Goal: Task Accomplishment & Management: Manage account settings

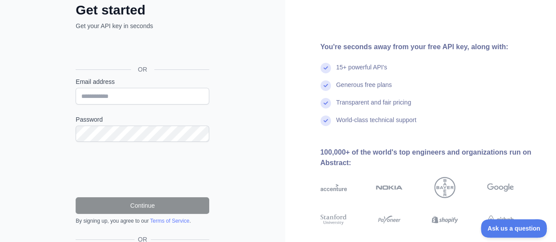
scroll to position [29, 0]
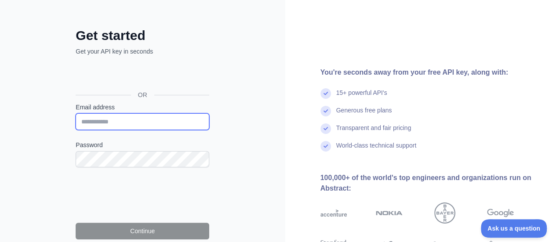
click at [109, 119] on input "Email address" at bounding box center [143, 121] width 134 height 17
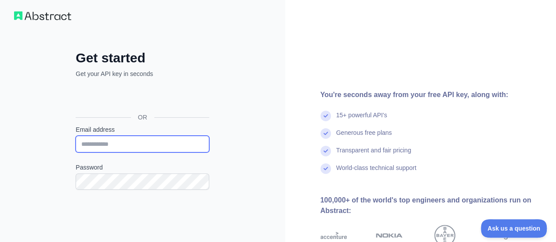
scroll to position [0, 0]
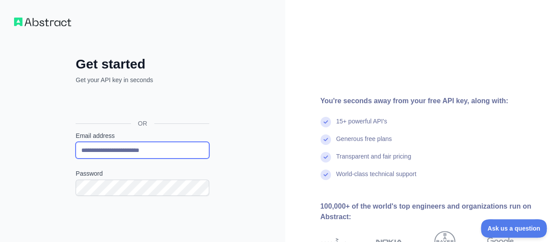
type input "**********"
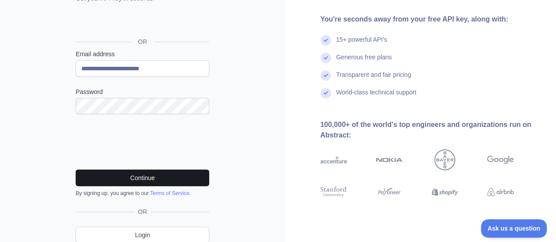
scroll to position [88, 0]
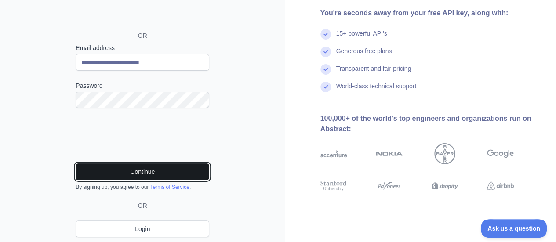
click at [176, 172] on button "Continue" at bounding box center [143, 171] width 134 height 17
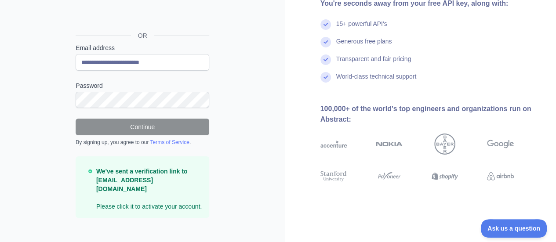
click at [151, 192] on p "We've sent a verification link to abstractapi@needstreet.com Please click it to…" at bounding box center [149, 189] width 106 height 44
click at [171, 174] on strong "We've sent a verification link to abstractapi@needstreet.com" at bounding box center [141, 180] width 91 height 25
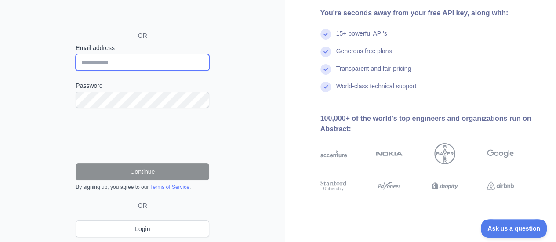
click at [102, 66] on input "Email address" at bounding box center [143, 62] width 134 height 17
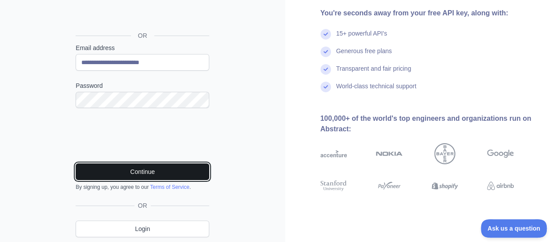
click at [124, 169] on button "Continue" at bounding box center [143, 171] width 134 height 17
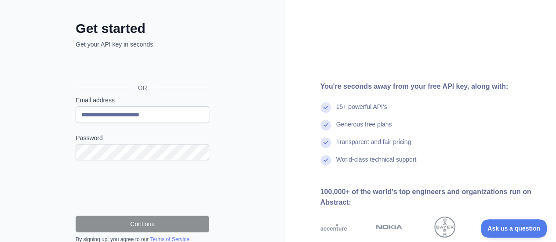
scroll to position [27, 0]
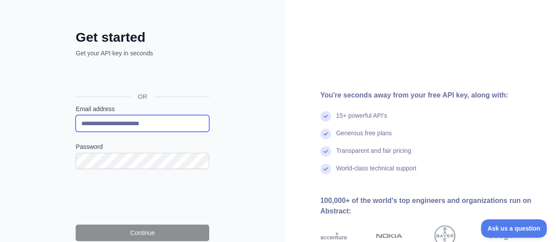
click at [82, 122] on input "**********" at bounding box center [143, 123] width 134 height 17
type input "**********"
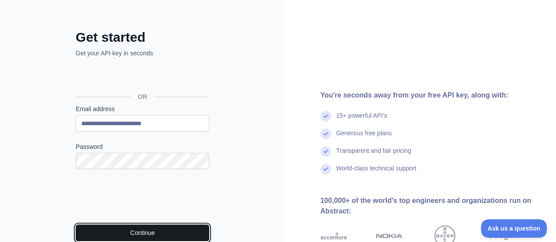
click at [141, 227] on button "Continue" at bounding box center [143, 233] width 134 height 17
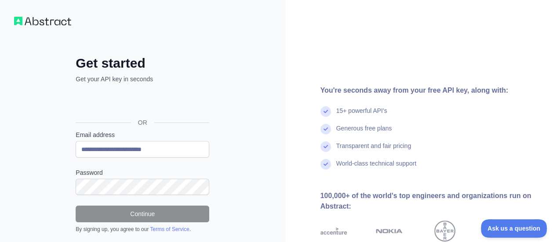
scroll to position [1, 0]
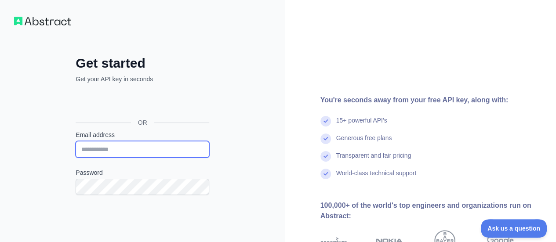
click at [111, 153] on input "Email address" at bounding box center [143, 149] width 134 height 17
type input "**********"
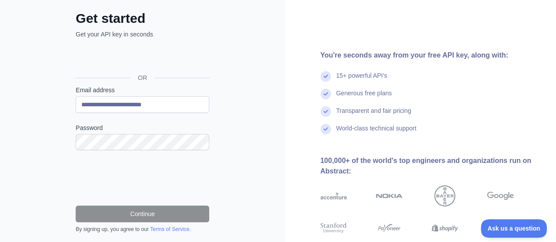
scroll to position [89, 0]
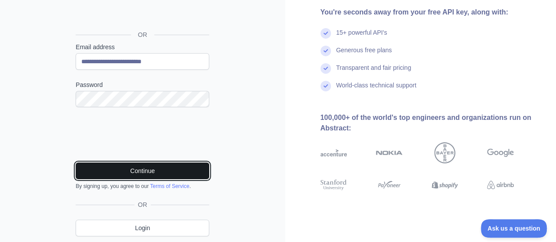
click at [145, 167] on button "Continue" at bounding box center [143, 171] width 134 height 17
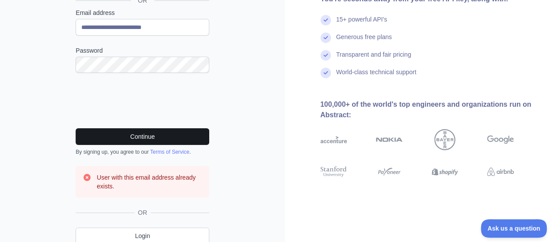
scroll to position [159, 0]
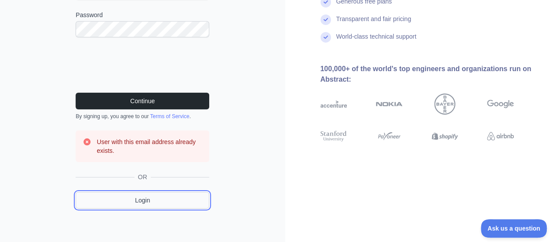
click at [142, 201] on link "Login" at bounding box center [143, 200] width 134 height 17
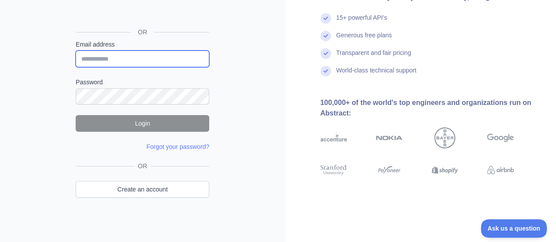
click at [118, 60] on input "Email address" at bounding box center [143, 59] width 134 height 17
type input "**********"
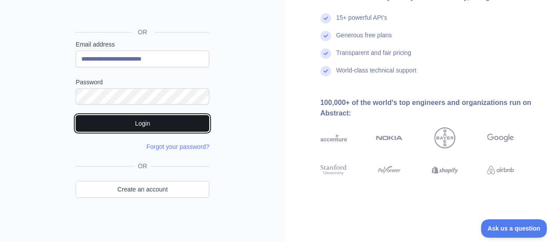
click at [153, 124] on button "Login" at bounding box center [143, 123] width 134 height 17
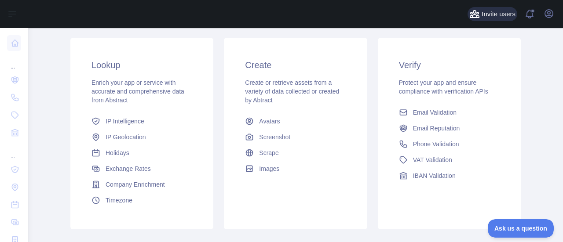
scroll to position [132, 0]
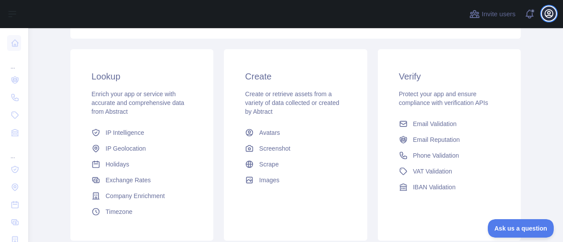
click at [549, 12] on icon "button" at bounding box center [548, 13] width 11 height 11
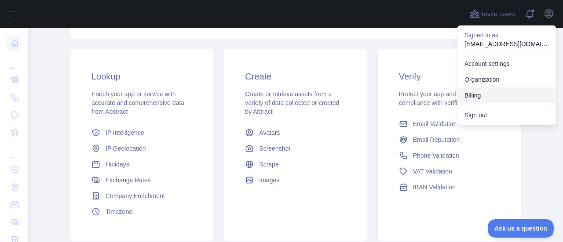
click at [478, 90] on button "Billing" at bounding box center [506, 95] width 98 height 16
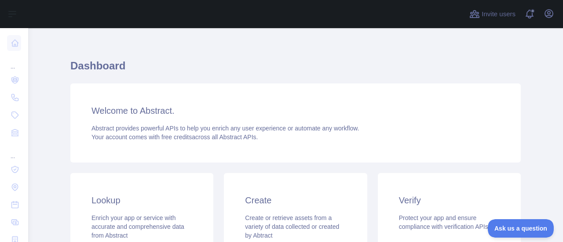
scroll to position [0, 0]
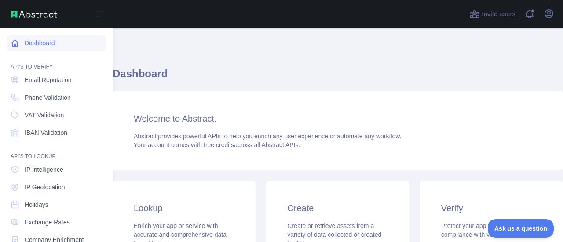
click at [17, 47] on icon at bounding box center [15, 43] width 9 height 9
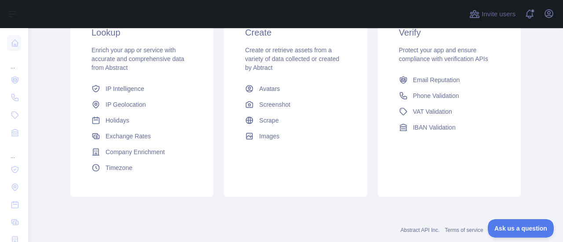
scroll to position [195, 0]
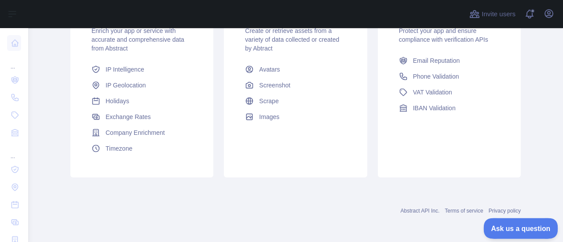
click at [506, 227] on span "Ask us a question" at bounding box center [516, 227] width 66 height 6
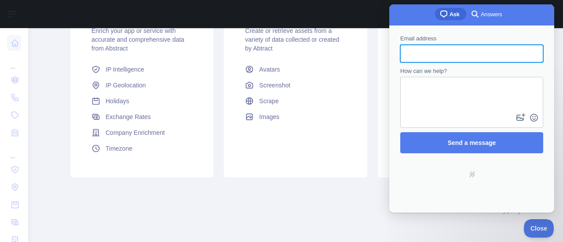
scroll to position [0, 0]
click at [458, 53] on input "Email address" at bounding box center [471, 54] width 129 height 16
type input "**********"
click at [450, 97] on textarea "How can we help?" at bounding box center [471, 95] width 141 height 34
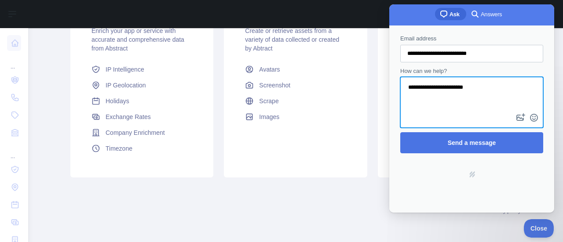
type textarea "**********"
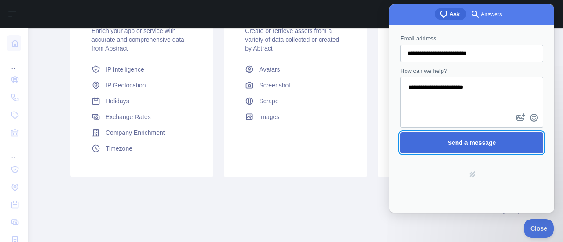
click at [483, 147] on span "Send a message" at bounding box center [471, 143] width 123 height 20
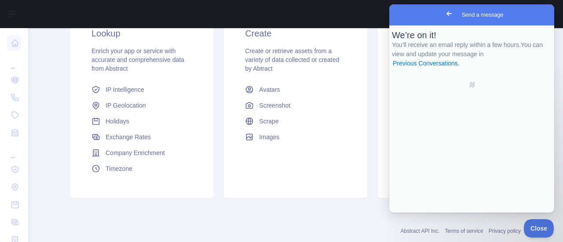
scroll to position [195, 0]
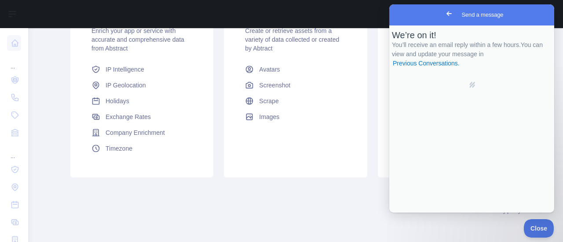
click at [235, 210] on div "Abstract API Inc. Terms of service Privacy policy" at bounding box center [295, 210] width 450 height 7
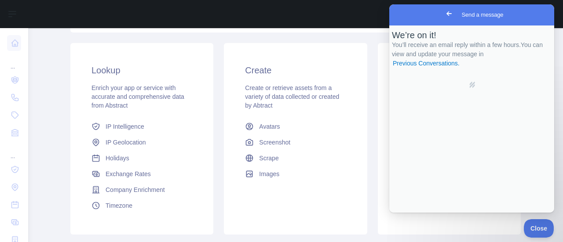
scroll to position [151, 0]
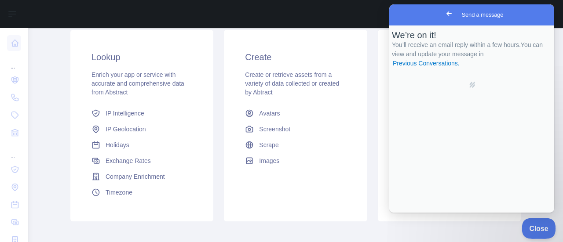
click at [540, 225] on span "Close" at bounding box center [536, 227] width 30 height 6
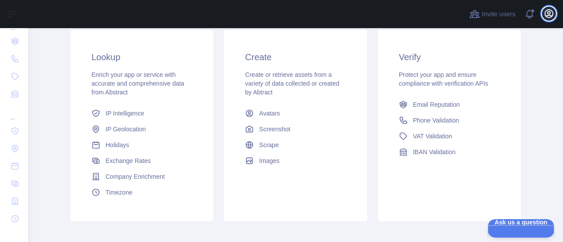
click at [554, 10] on button "Open user menu" at bounding box center [548, 14] width 14 height 14
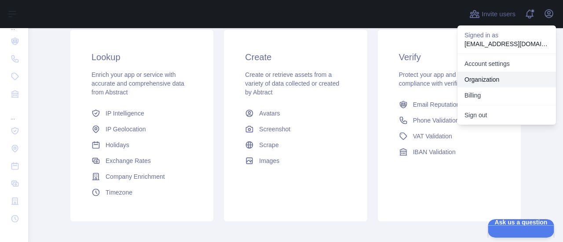
click at [493, 76] on link "Organization" at bounding box center [506, 80] width 98 height 16
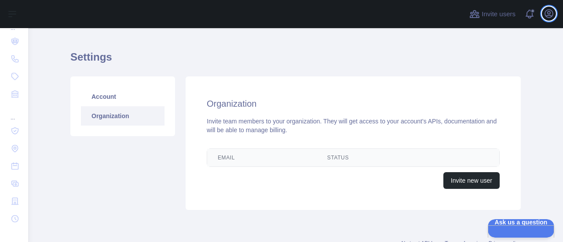
scroll to position [5, 0]
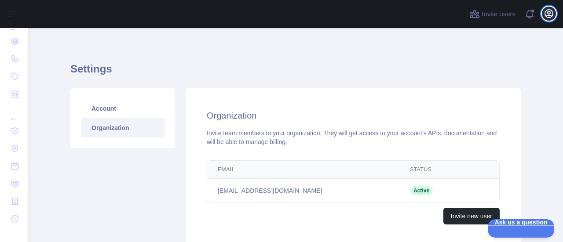
click at [545, 14] on icon "button" at bounding box center [549, 14] width 8 height 8
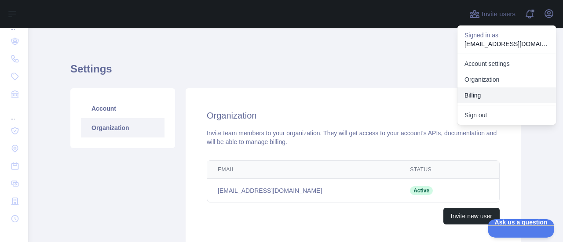
click at [493, 94] on button "Billing" at bounding box center [506, 95] width 98 height 16
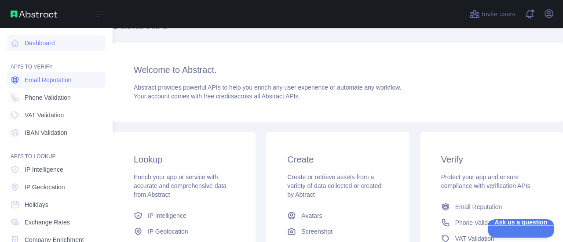
click at [58, 79] on span "Email Reputation" at bounding box center [48, 80] width 47 height 9
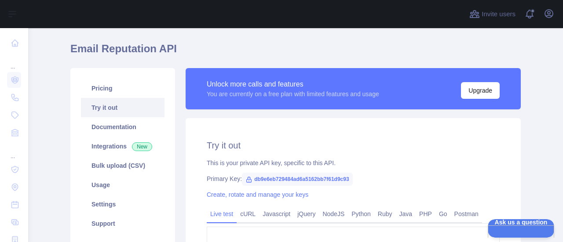
scroll to position [5, 0]
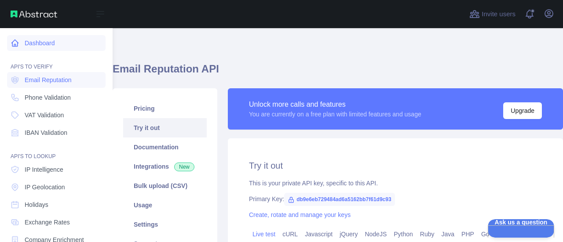
click at [33, 44] on link "Dashboard" at bounding box center [56, 43] width 98 height 16
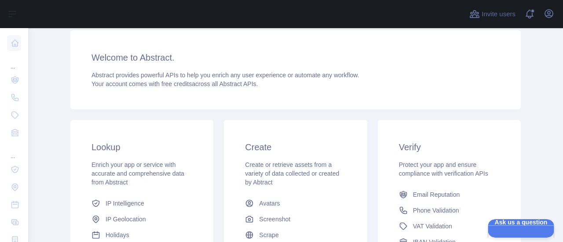
scroll to position [93, 0]
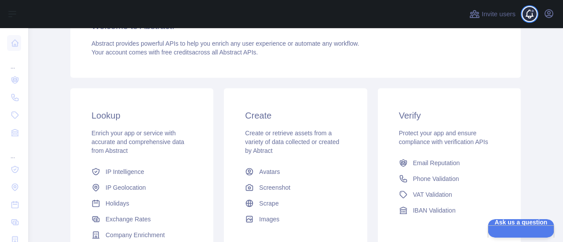
click at [533, 12] on span at bounding box center [532, 11] width 4 height 4
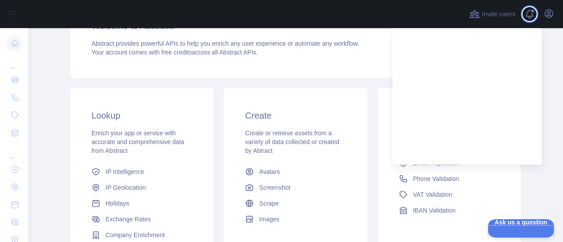
scroll to position [92, 0]
click at [370, 59] on div "Welcome to Abstract. Abstract provides powerful APIs to help you enrich any use…" at bounding box center [295, 38] width 450 height 79
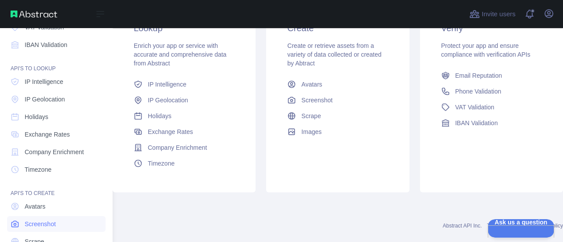
scroll to position [127, 0]
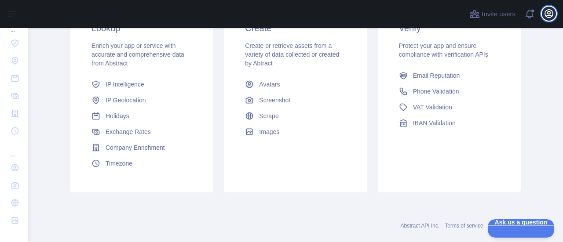
click at [549, 16] on icon "button" at bounding box center [548, 13] width 11 height 11
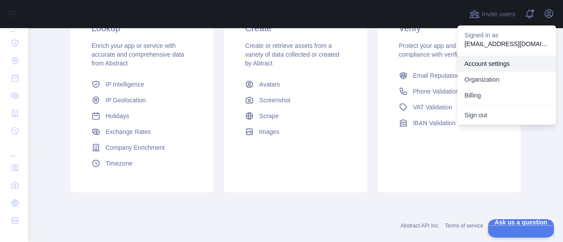
click at [501, 65] on link "Account settings" at bounding box center [506, 64] width 98 height 16
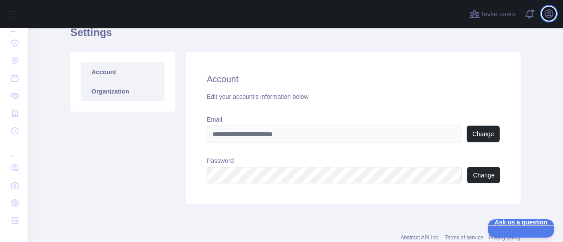
scroll to position [24, 0]
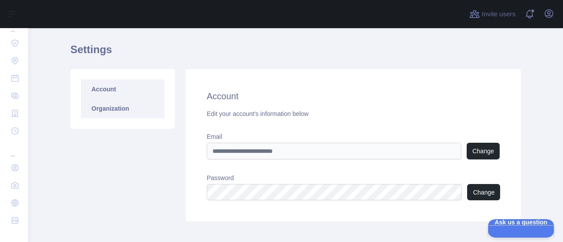
click at [100, 113] on link "Organization" at bounding box center [123, 108] width 84 height 19
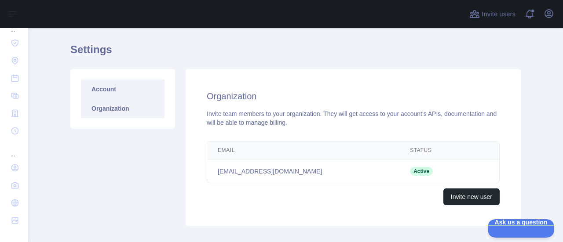
click at [94, 89] on link "Account" at bounding box center [123, 89] width 84 height 19
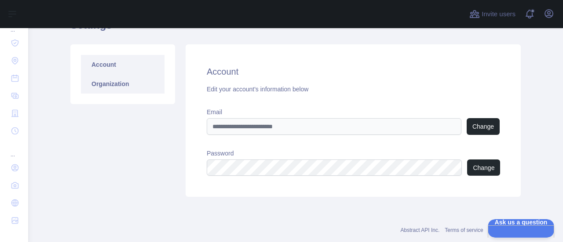
scroll to position [68, 0]
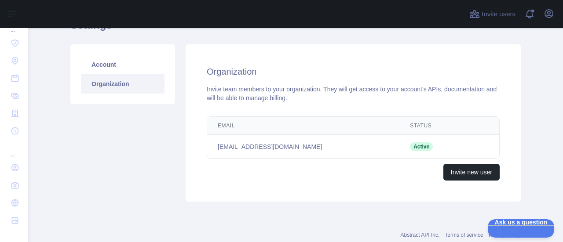
scroll to position [68, 0]
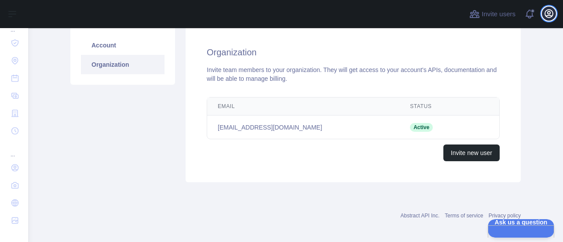
click at [552, 12] on icon "button" at bounding box center [548, 13] width 11 height 11
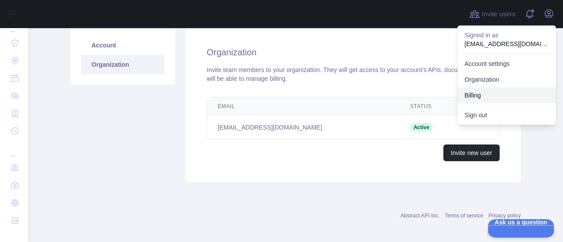
click at [477, 90] on button "Billing" at bounding box center [506, 95] width 98 height 16
